Goal: Check status: Check status

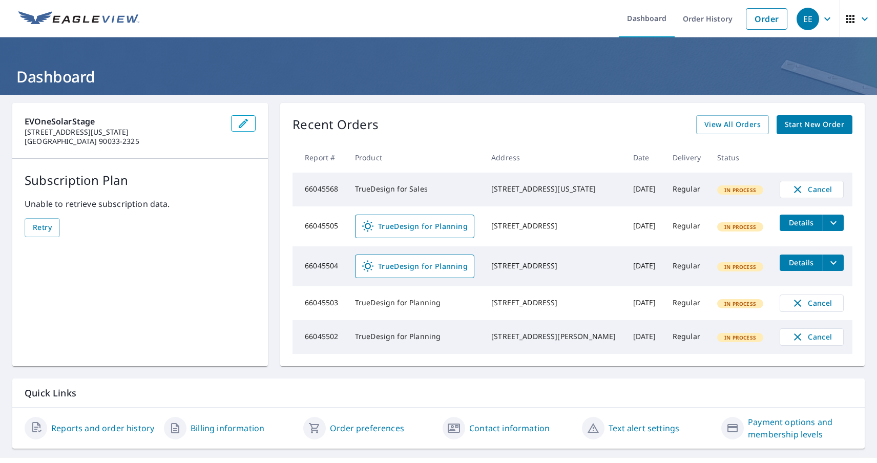
click at [807, 18] on div "EE" at bounding box center [807, 19] width 23 height 23
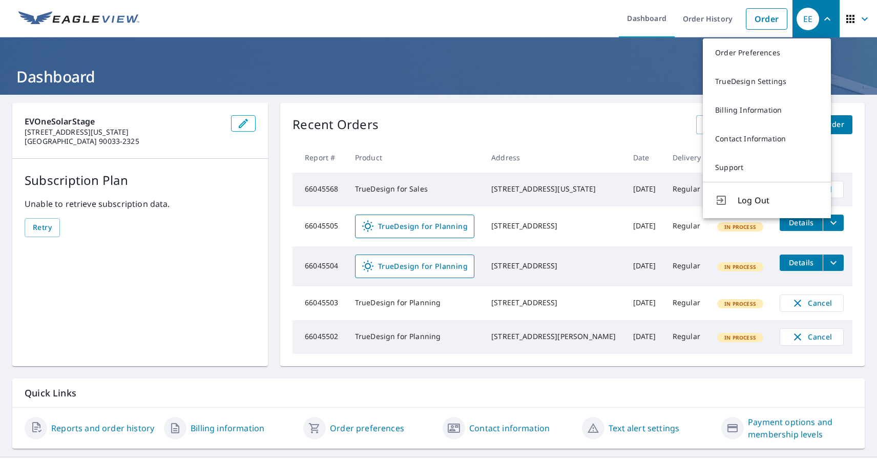
click at [849, 18] on span "button" at bounding box center [858, 19] width 29 height 25
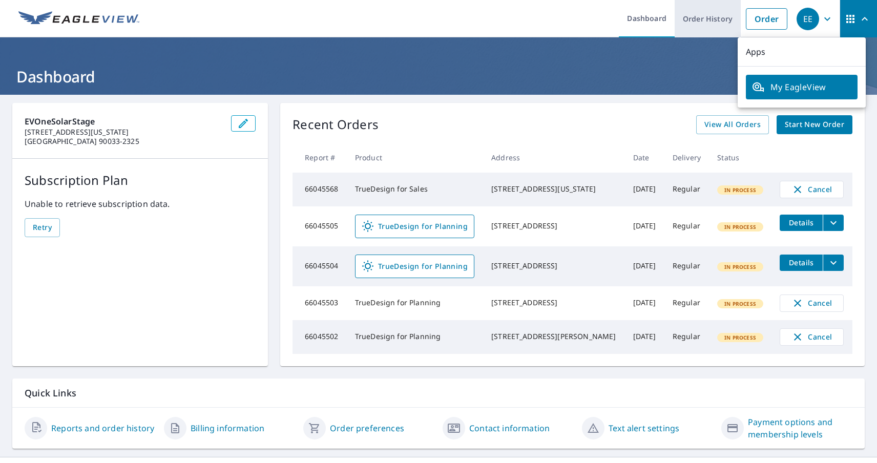
click at [699, 18] on link "Order History" at bounding box center [708, 18] width 66 height 37
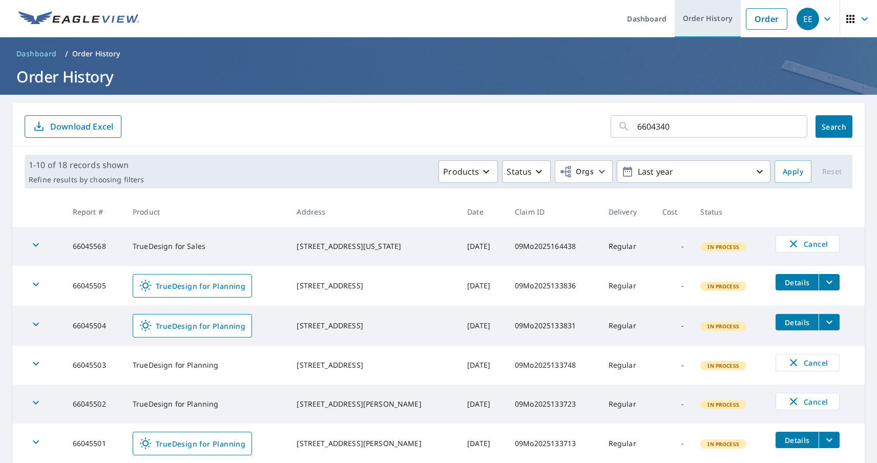
type input "66043405"
click at [825, 127] on span "Search" at bounding box center [834, 127] width 20 height 10
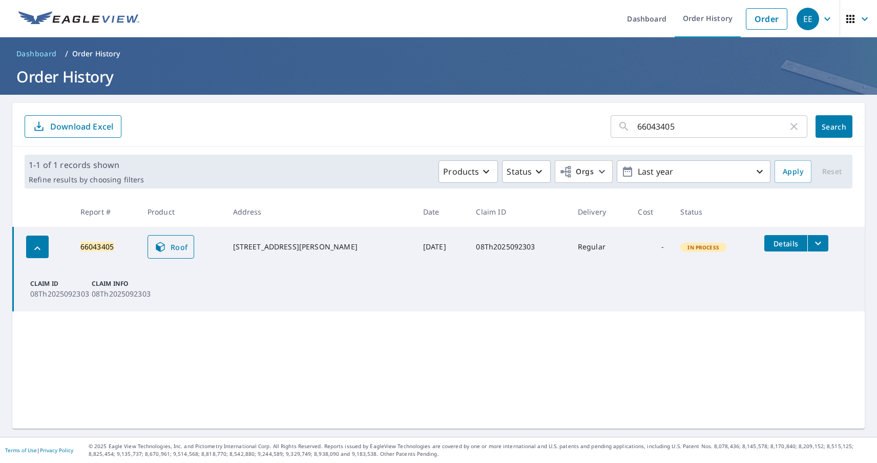
click at [175, 247] on span "Roof" at bounding box center [171, 247] width 34 height 12
